Goal: Task Accomplishment & Management: Complete application form

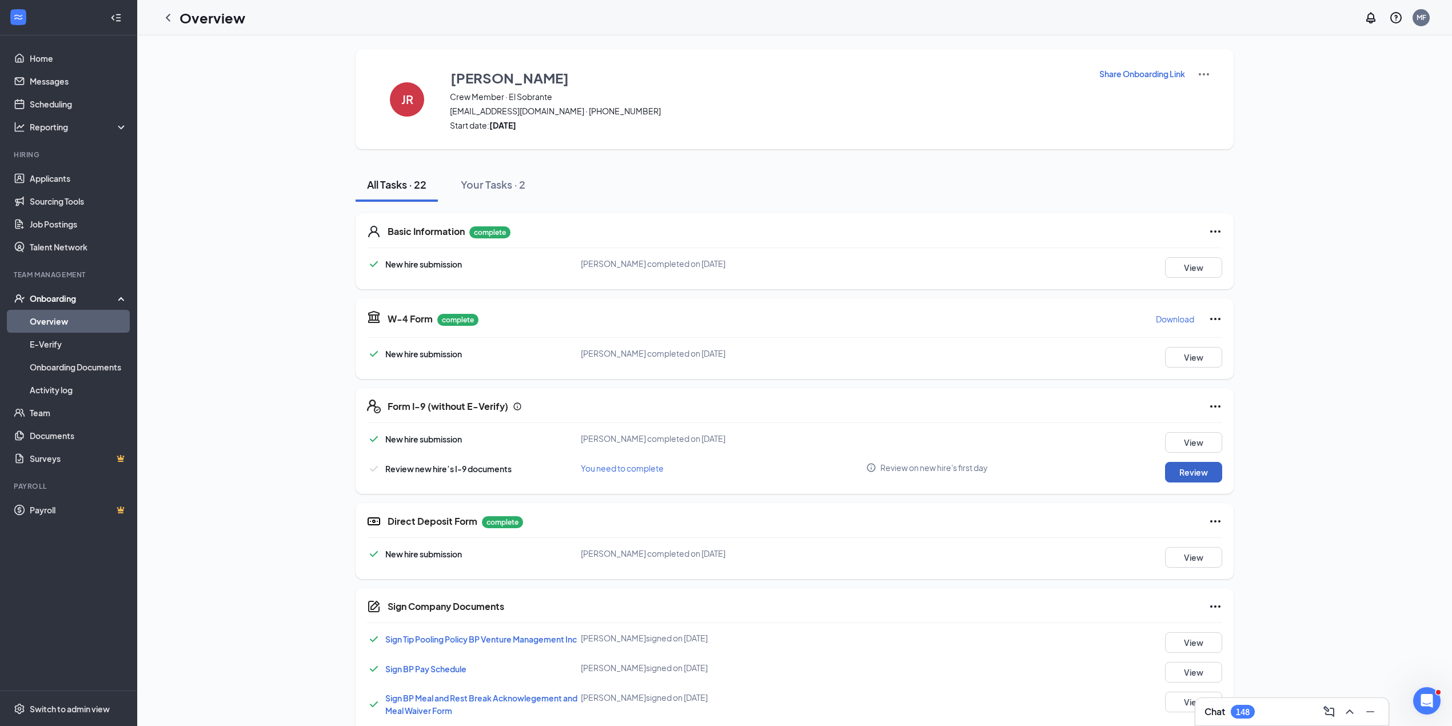
click at [1194, 467] on button "Review" at bounding box center [1193, 472] width 57 height 21
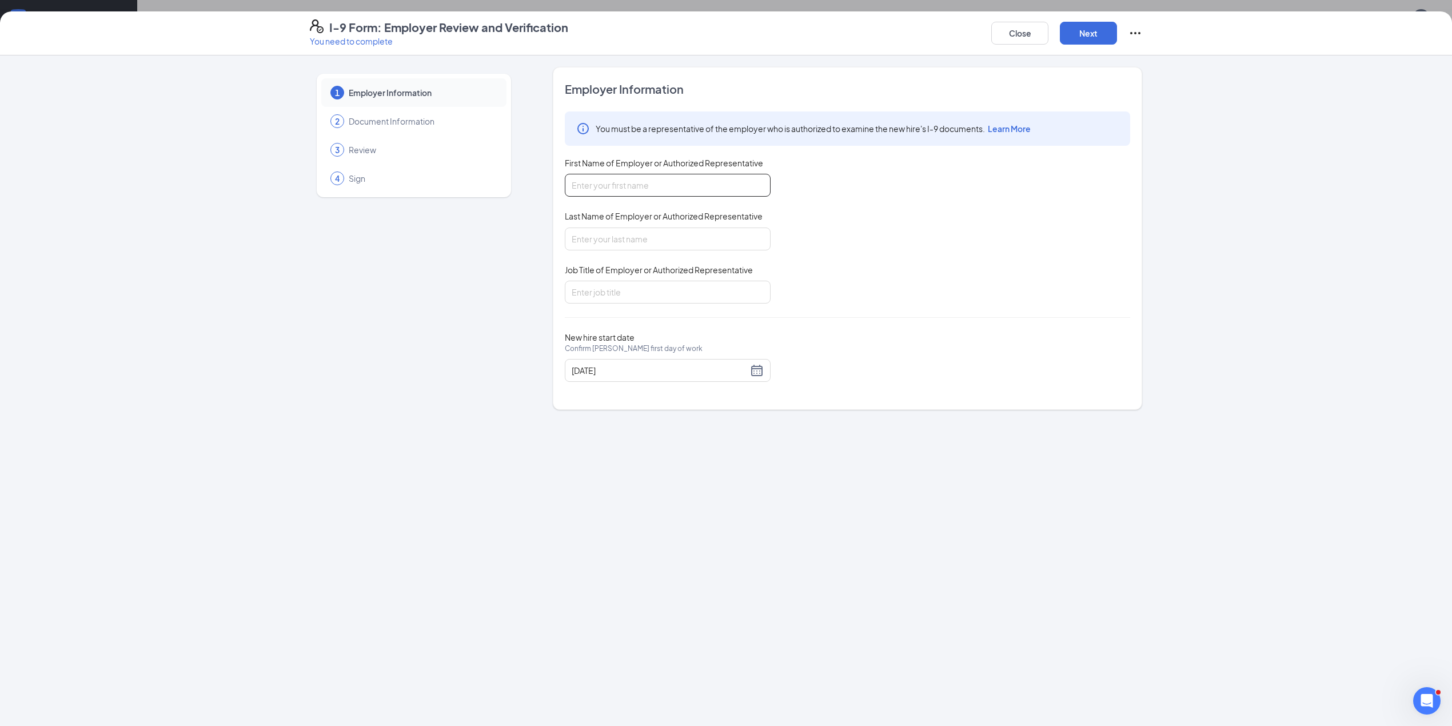
click at [653, 189] on input "First Name of Employer or Authorized Representative" at bounding box center [668, 185] width 206 height 23
type input "[PERSON_NAME]"
type input "Area Supervisor"
click at [1091, 39] on button "Next" at bounding box center [1088, 33] width 57 height 23
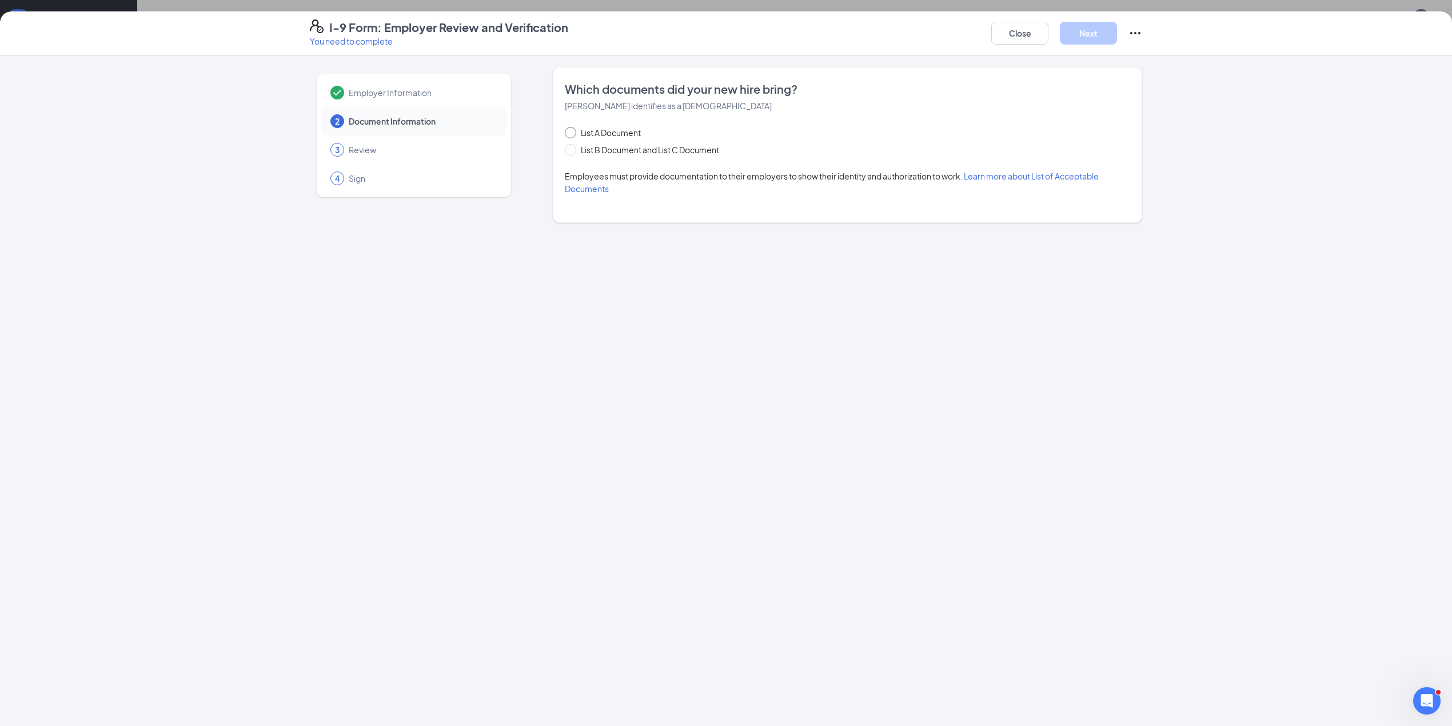
click at [572, 135] on input "List A Document" at bounding box center [569, 131] width 8 height 8
radio input "true"
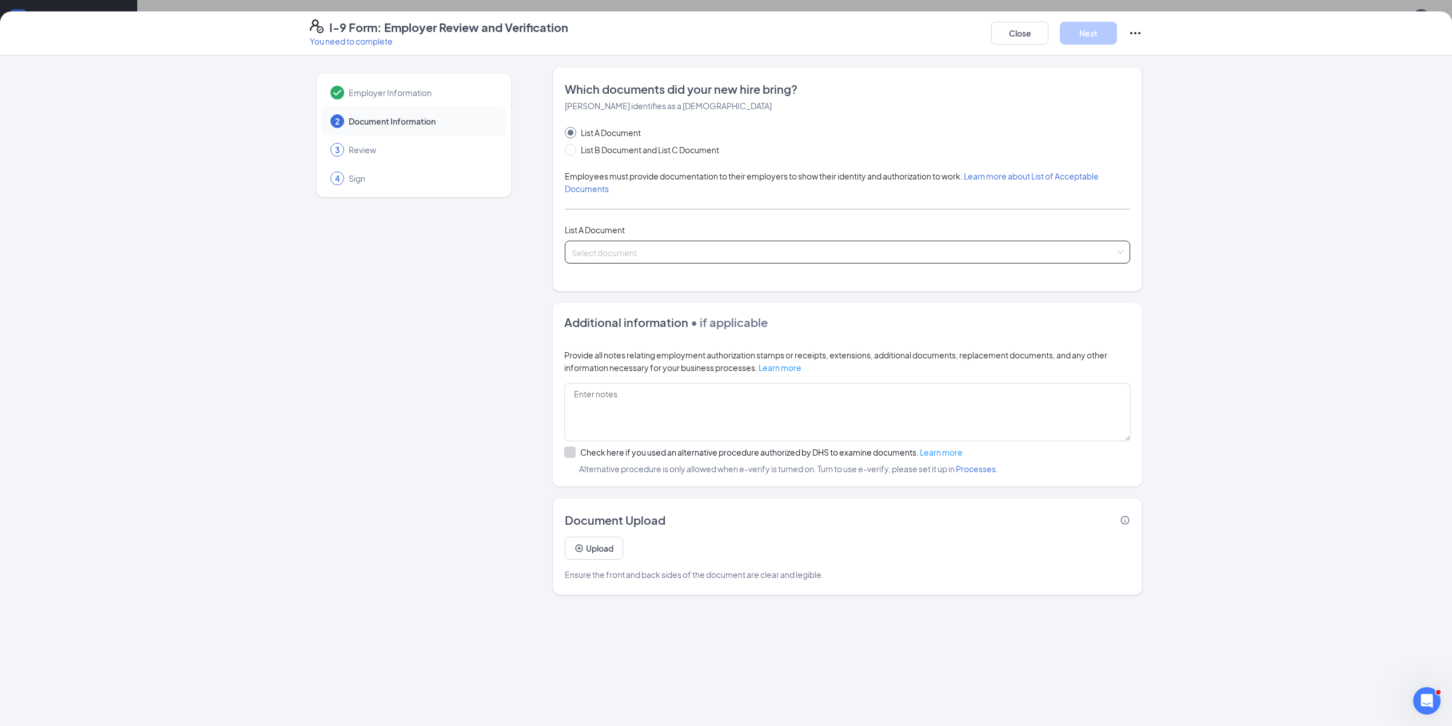
click at [688, 251] on input "search" at bounding box center [844, 249] width 544 height 17
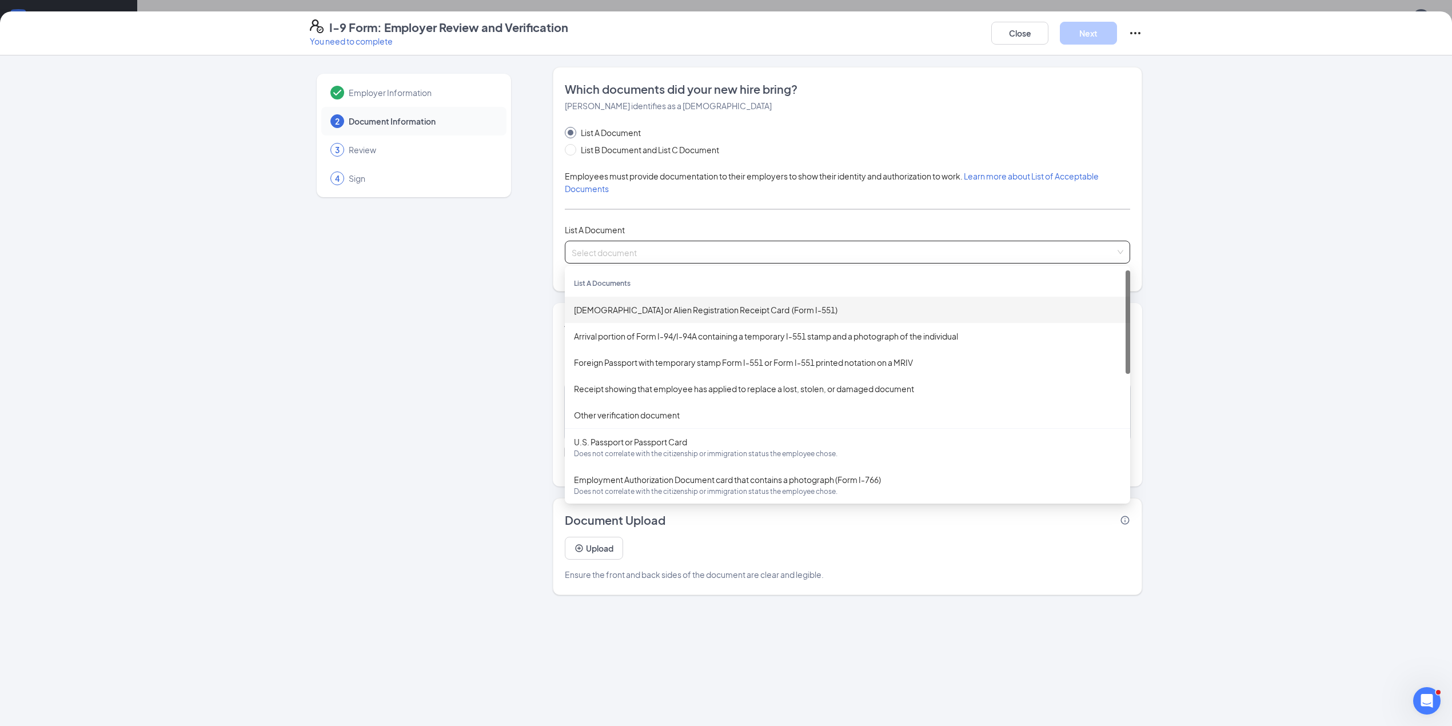
click at [664, 314] on div "[DEMOGRAPHIC_DATA] or Alien Registration Receipt Card (Form I-551)" at bounding box center [847, 309] width 547 height 13
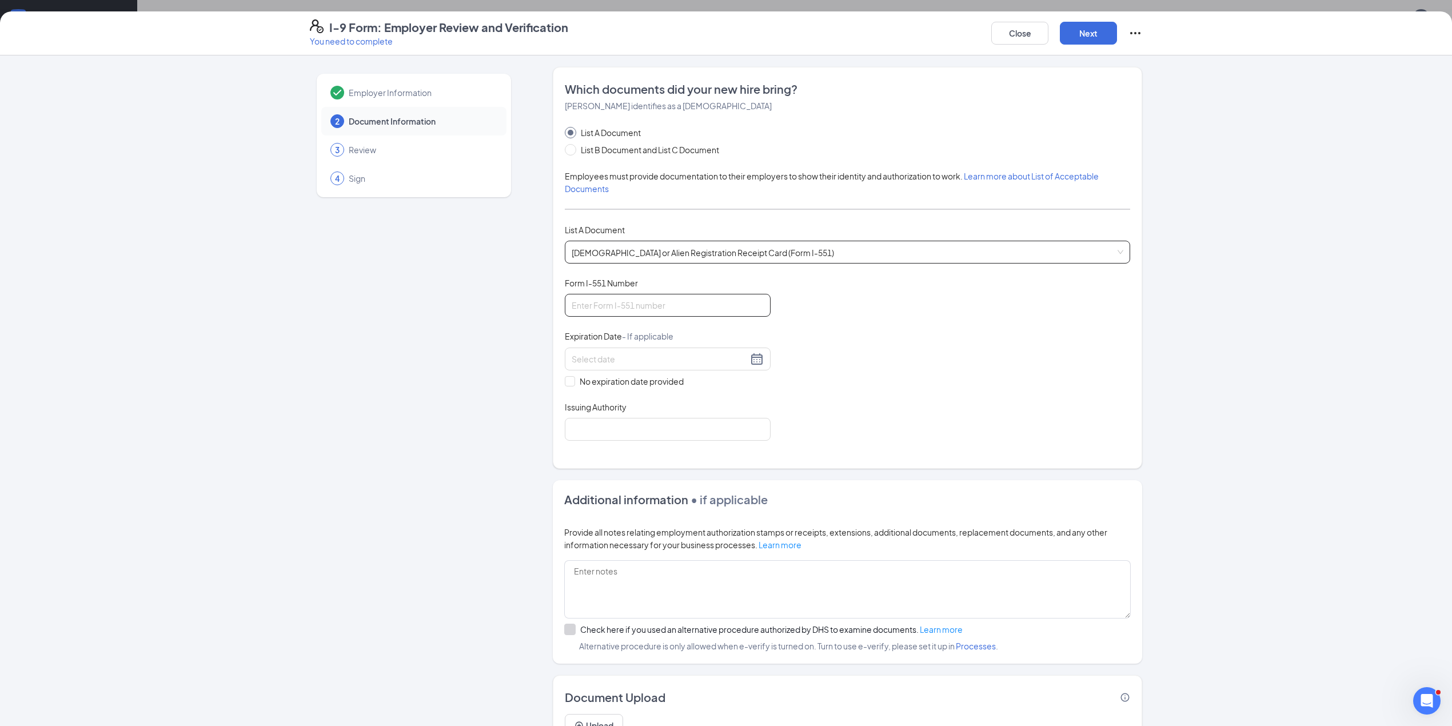
click at [627, 306] on input "Form I-551 Number" at bounding box center [668, 305] width 206 height 23
type input "Wac9904827513"
click at [618, 360] on input at bounding box center [660, 359] width 176 height 13
click at [638, 474] on div "21" at bounding box center [638, 478] width 14 height 14
type input "[DATE]"
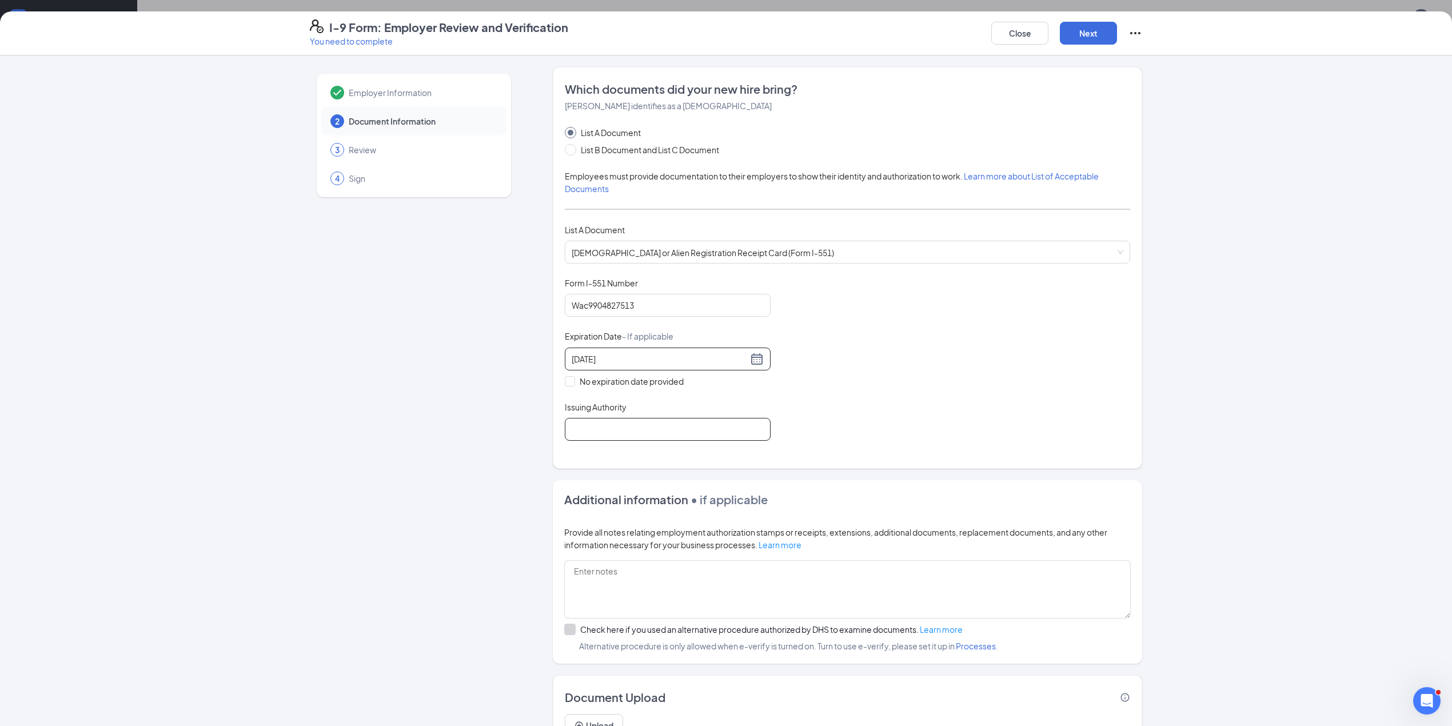
click at [629, 428] on input "Issuing Authority" at bounding box center [668, 429] width 206 height 23
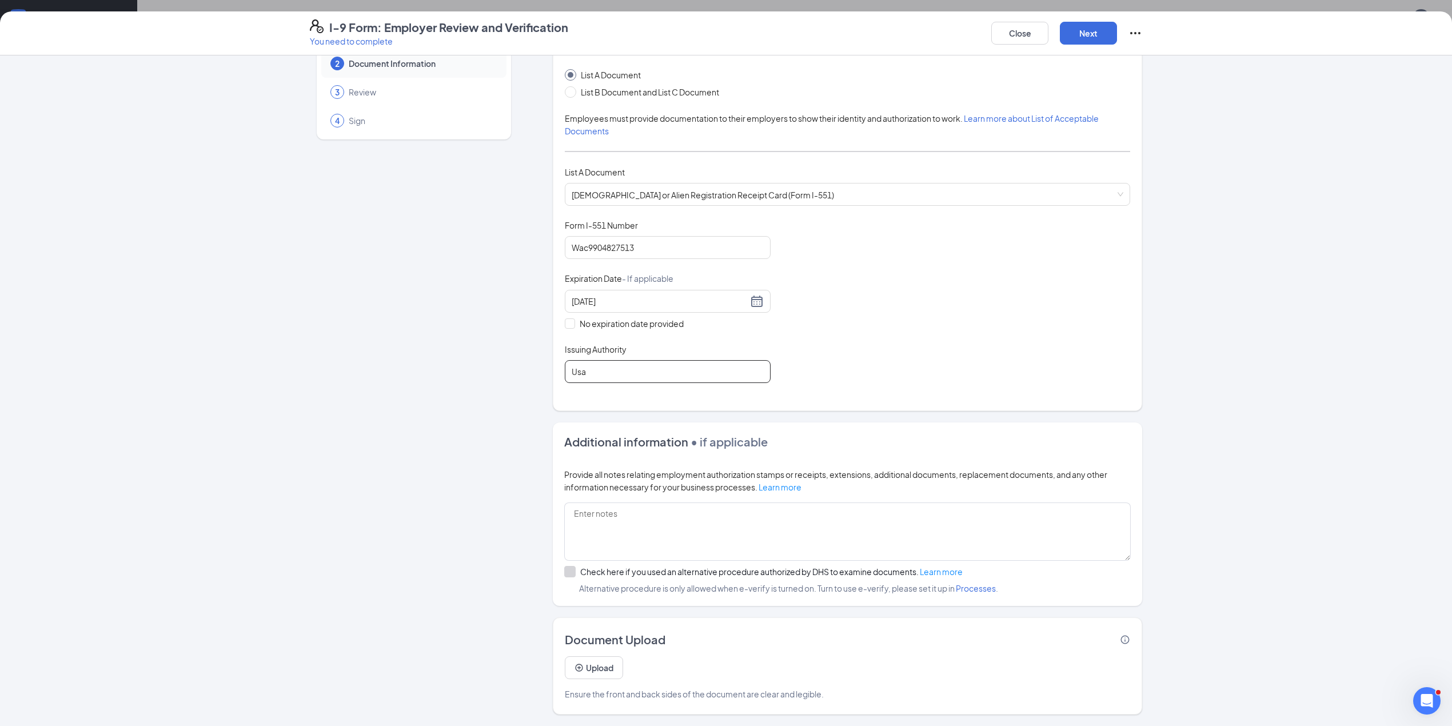
scroll to position [229, 0]
type input "Usa"
click at [1086, 35] on button "Next" at bounding box center [1088, 33] width 57 height 23
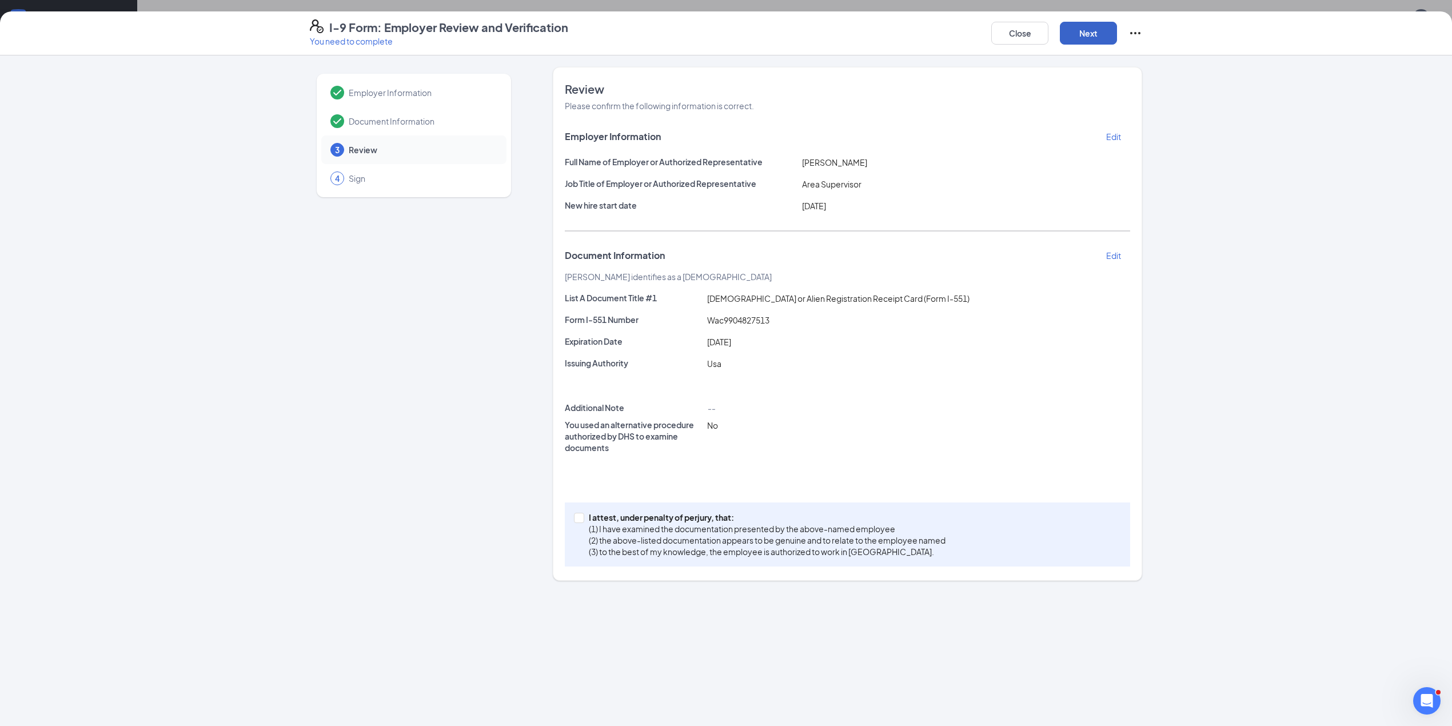
scroll to position [0, 0]
click at [582, 519] on span at bounding box center [579, 518] width 10 height 10
click at [582, 519] on input "I attest, under penalty of [PERSON_NAME], that: (1) I have examined the documen…" at bounding box center [578, 517] width 8 height 8
checkbox input "true"
click at [1092, 31] on button "Next" at bounding box center [1088, 33] width 57 height 23
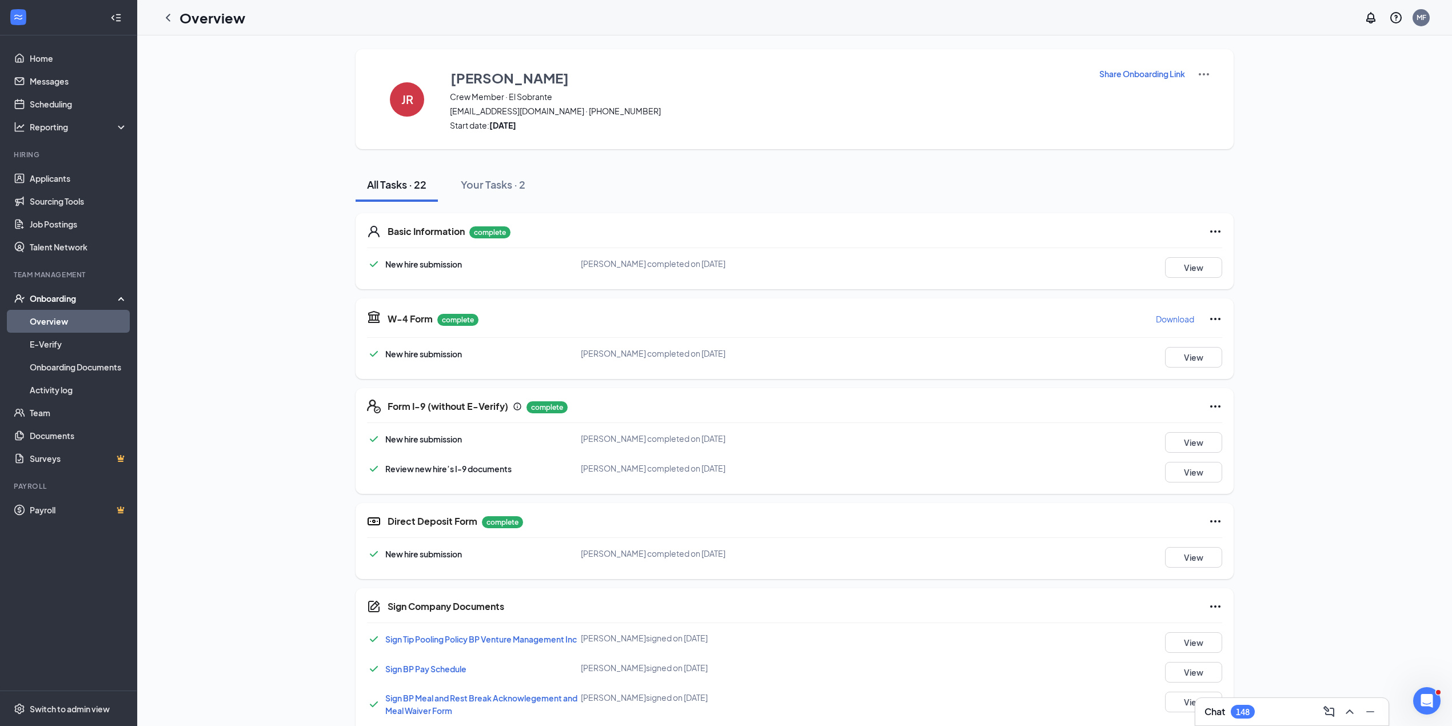
click at [56, 325] on link "Overview" at bounding box center [79, 321] width 98 height 23
